Goal: Information Seeking & Learning: Learn about a topic

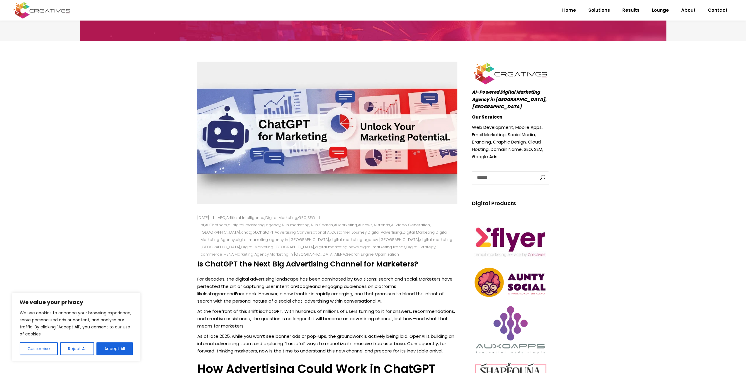
scroll to position [147, 0]
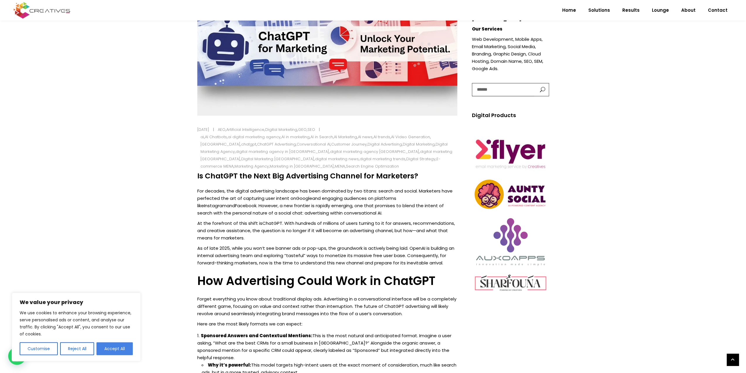
click at [119, 347] on button "Accept All" at bounding box center [114, 348] width 36 height 13
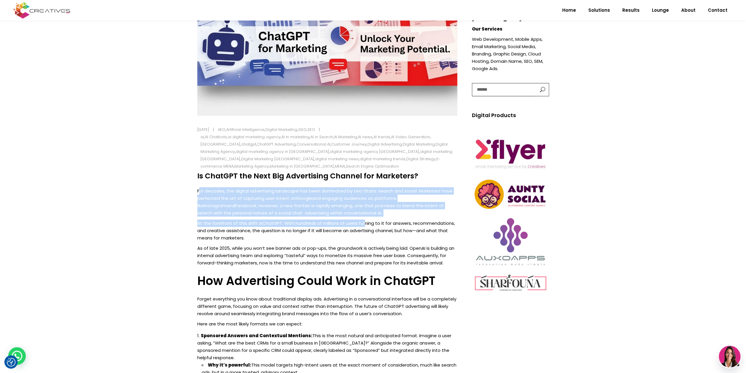
drag, startPoint x: 200, startPoint y: 187, endPoint x: 363, endPoint y: 217, distance: 165.1
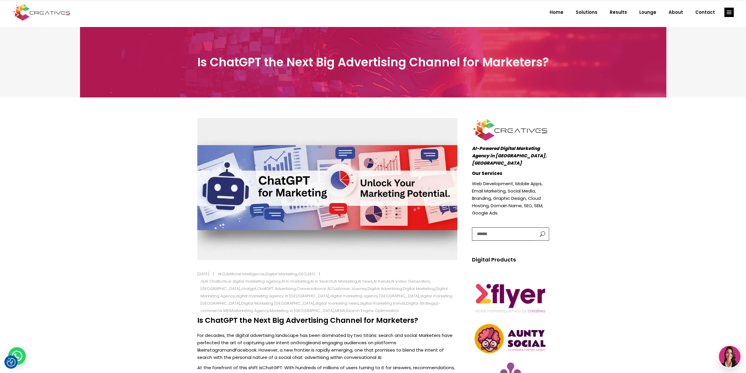
scroll to position [0, 0]
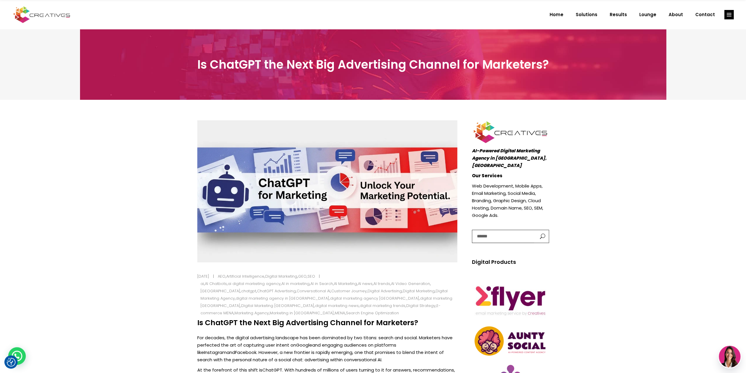
drag, startPoint x: 744, startPoint y: 33, endPoint x: 739, endPoint y: 28, distance: 6.6
click at [744, 33] on div "Is ChatGPT the Next Big Advertising Channel for Marketers?" at bounding box center [373, 64] width 746 height 70
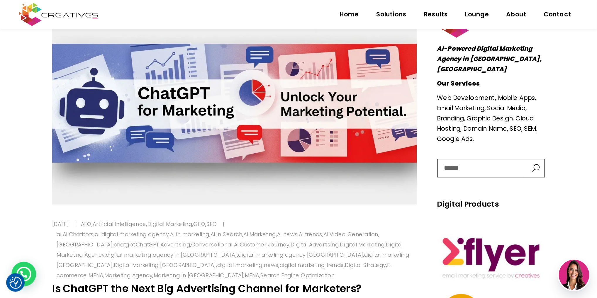
scroll to position [116, 0]
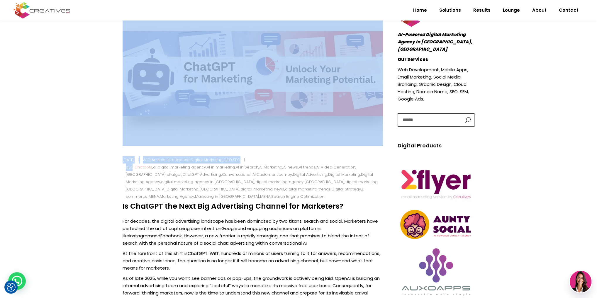
drag, startPoint x: 117, startPoint y: 168, endPoint x: 134, endPoint y: 167, distance: 16.8
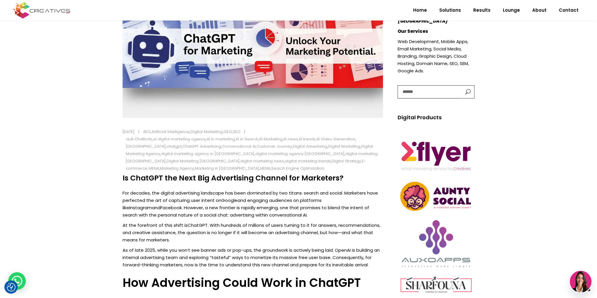
scroll to position [163, 0]
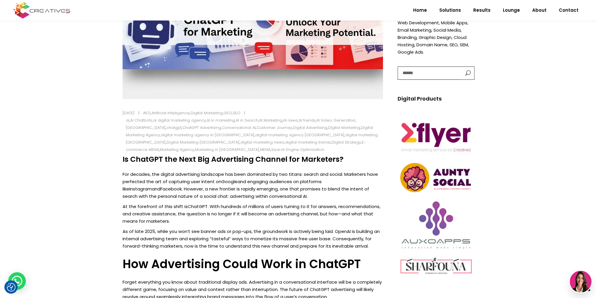
drag, startPoint x: 125, startPoint y: 161, endPoint x: 343, endPoint y: 157, distance: 218.8
click at [343, 157] on h4 "Is ChatGPT the Next Big Advertising Channel for Marketers?" at bounding box center [253, 159] width 260 height 9
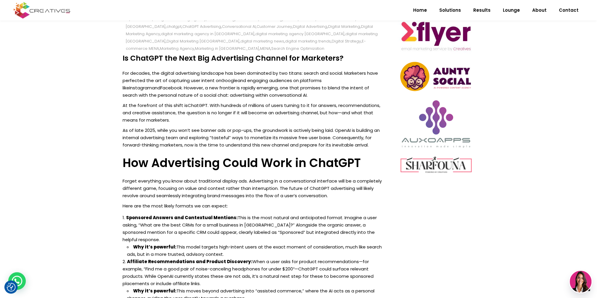
scroll to position [257, 0]
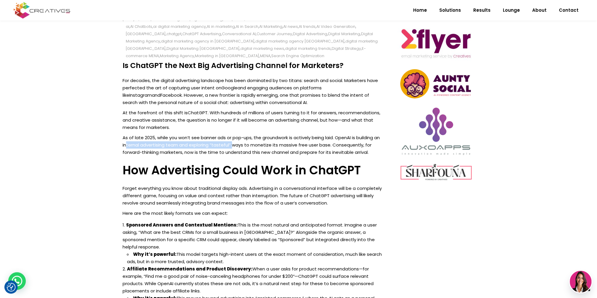
drag, startPoint x: 133, startPoint y: 144, endPoint x: 238, endPoint y: 142, distance: 105.6
click at [238, 142] on p "As of late 2025, while you won’t see banner ads or pop-ups, the groundwork is a…" at bounding box center [253, 145] width 260 height 22
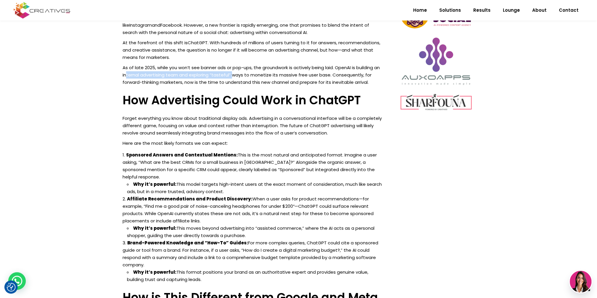
scroll to position [327, 0]
click at [235, 63] on div at bounding box center [235, 63] width 0 height 0
click at [123, 66] on p "As of late 2025, while you won’t see banner ads or pop-ups, the groundwork is a…" at bounding box center [253, 75] width 260 height 22
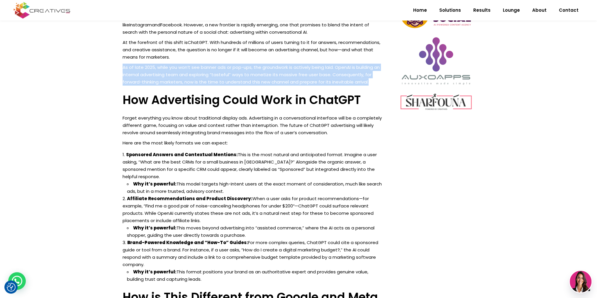
drag, startPoint x: 122, startPoint y: 66, endPoint x: 373, endPoint y: 82, distance: 251.9
click at [221, 73] on p "As of late 2025, while you won’t see banner ads or pop-ups, the groundwork is a…" at bounding box center [253, 75] width 260 height 22
drag, startPoint x: 123, startPoint y: 67, endPoint x: 372, endPoint y: 81, distance: 248.8
click at [372, 81] on p "As of late 2025, while you won’t see banner ads or pop-ups, the groundwork is a…" at bounding box center [253, 75] width 260 height 22
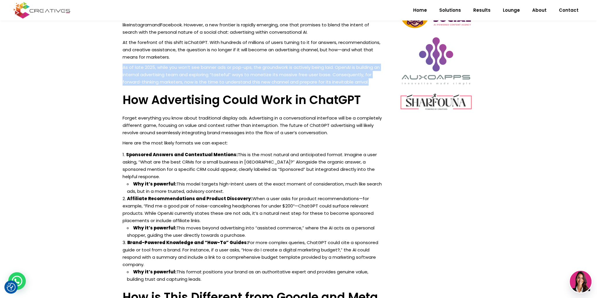
click at [348, 78] on p "As of late 2025, while you won’t see banner ads or pop-ups, the groundwork is a…" at bounding box center [253, 75] width 260 height 22
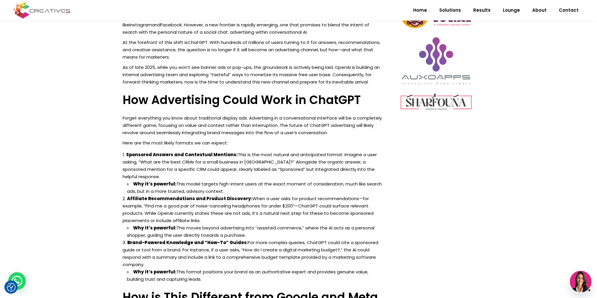
click at [337, 71] on p "As of late 2025, while you won’t see banner ads or pop-ups, the groundwork is a…" at bounding box center [253, 75] width 260 height 22
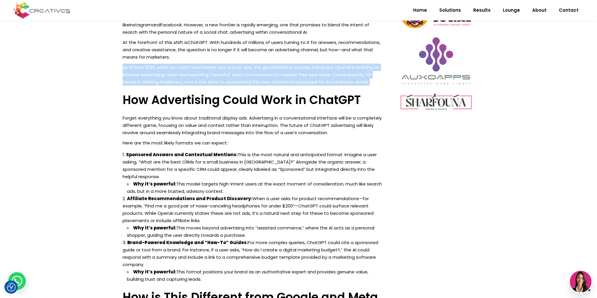
click at [337, 71] on p "As of late 2025, while you won’t see banner ads or pop-ups, the groundwork is a…" at bounding box center [253, 75] width 260 height 22
click at [134, 81] on p "As of late 2025, while you won’t see banner ads or pop-ups, the groundwork is a…" at bounding box center [253, 75] width 260 height 22
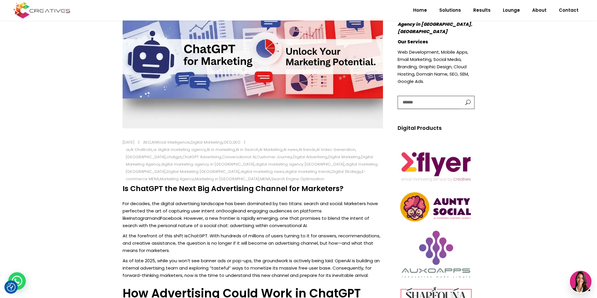
scroll to position [282, 0]
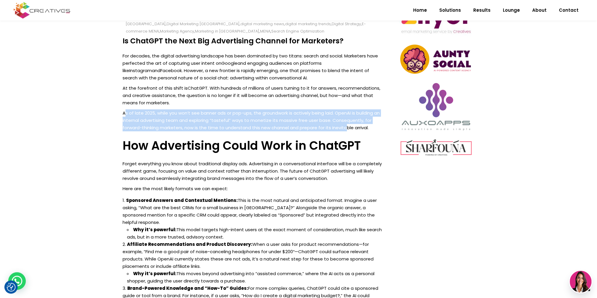
drag, startPoint x: 126, startPoint y: 115, endPoint x: 347, endPoint y: 125, distance: 221.3
click at [347, 125] on p "As of late 2025, while you won’t see banner ads or pop-ups, the groundwork is a…" at bounding box center [253, 120] width 260 height 22
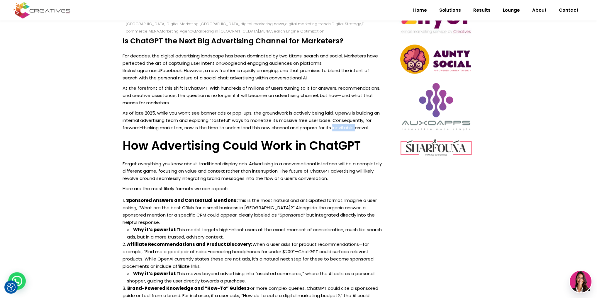
click at [347, 125] on p "As of late 2025, while you won’t see banner ads or pop-ups, the groundwork is a…" at bounding box center [253, 120] width 260 height 22
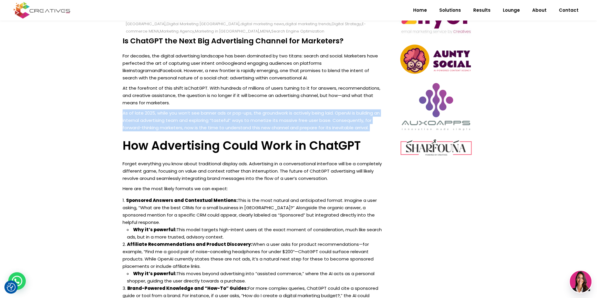
click at [347, 125] on p "As of late 2025, while you won’t see banner ads or pop-ups, the groundwork is a…" at bounding box center [253, 120] width 260 height 22
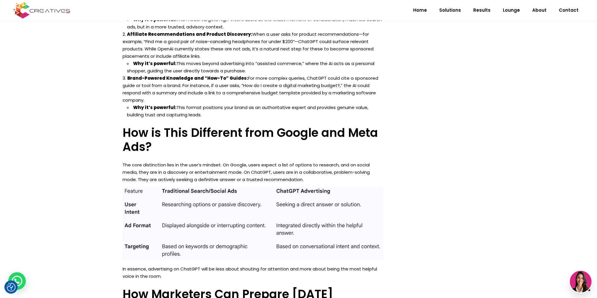
scroll to position [634, 0]
